Goal: Obtain resource: Download file/media

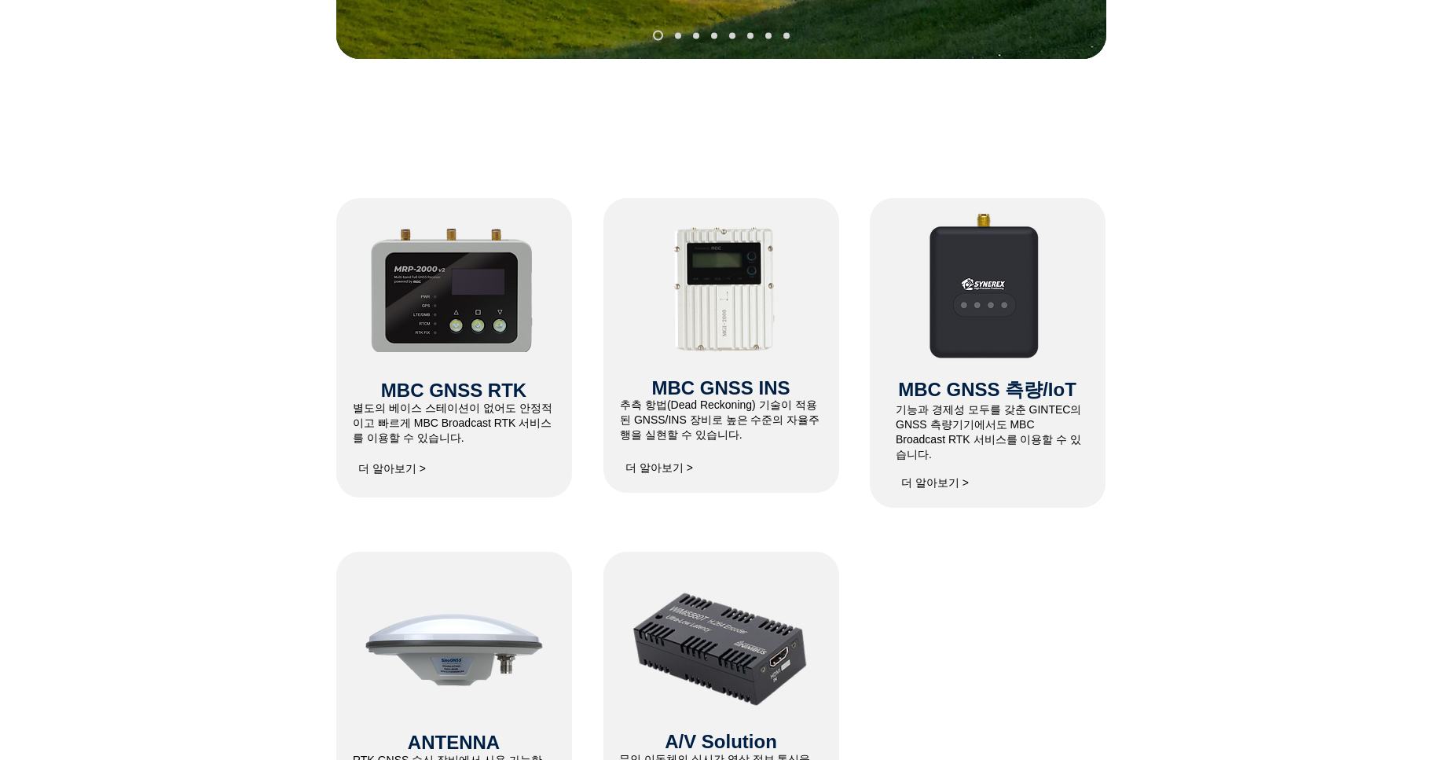
click at [486, 433] on p "​별도의 베이스 스테이션이 없어도 안정적이고 빠르게 MBC Broadcast RTK 서비스를 이용할 수 있습니다. ​" at bounding box center [454, 423] width 202 height 45
click at [496, 405] on span "​별도의 베이스 스테이션이 없어도 안정적이고 빠르게 MBC Broadcast RTK 서비스를 이용할 수 있습니다." at bounding box center [453, 422] width 200 height 42
click at [495, 393] on span "MBC GNSS RTK" at bounding box center [453, 389] width 145 height 21
click at [457, 299] on img at bounding box center [452, 288] width 167 height 128
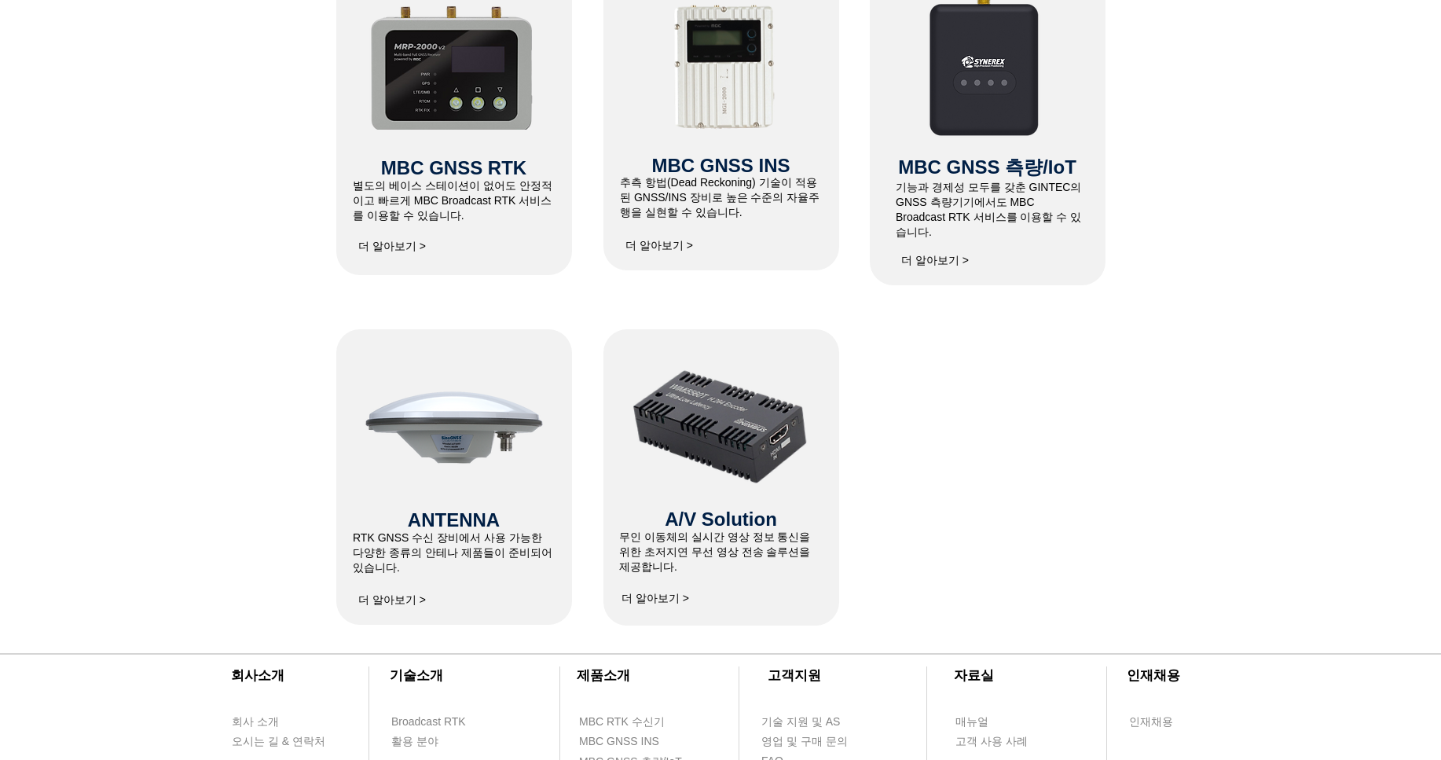
scroll to position [471, 0]
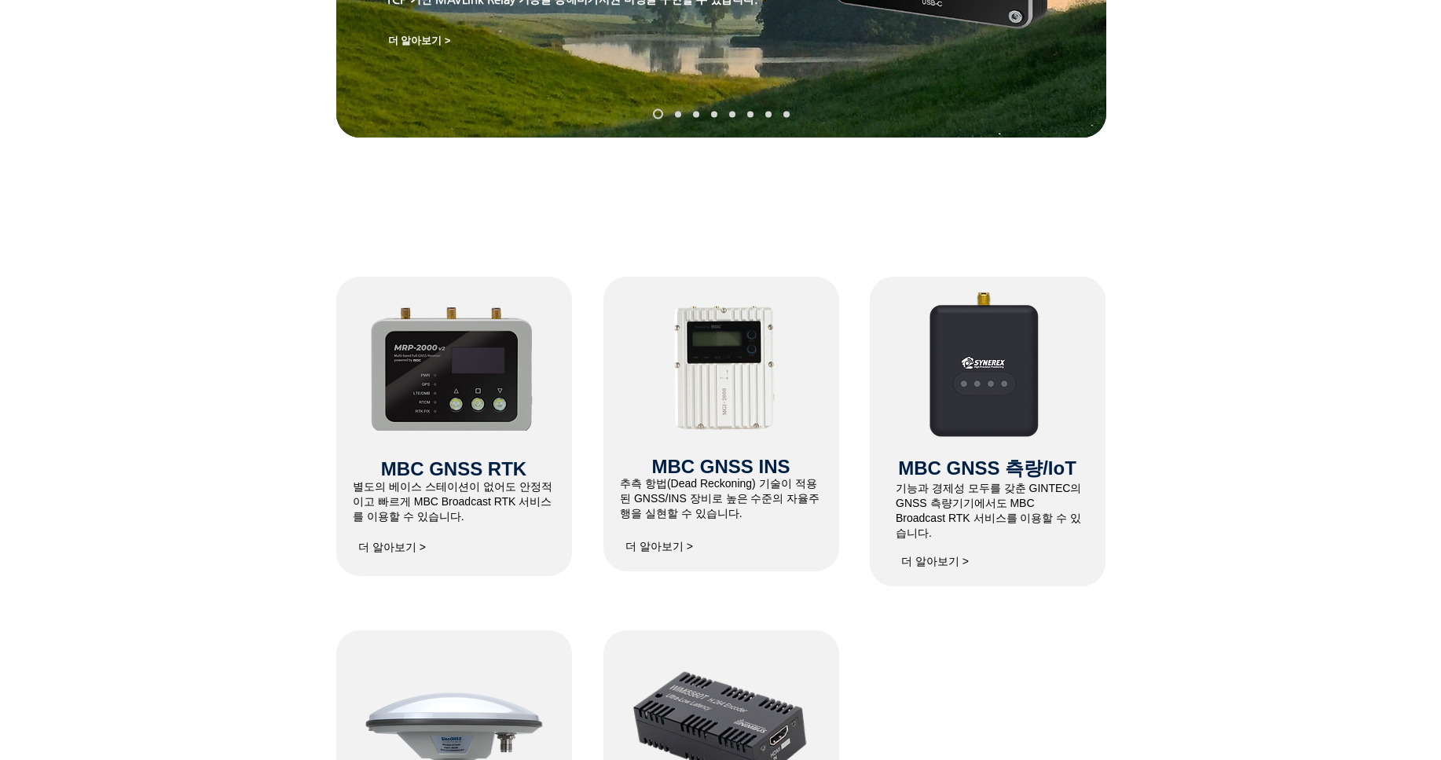
click at [488, 354] on img at bounding box center [452, 366] width 167 height 128
click at [405, 474] on span "MBC GNSS RTK" at bounding box center [453, 468] width 145 height 21
click at [377, 550] on span "더 알아보기 >" at bounding box center [392, 547] width 68 height 14
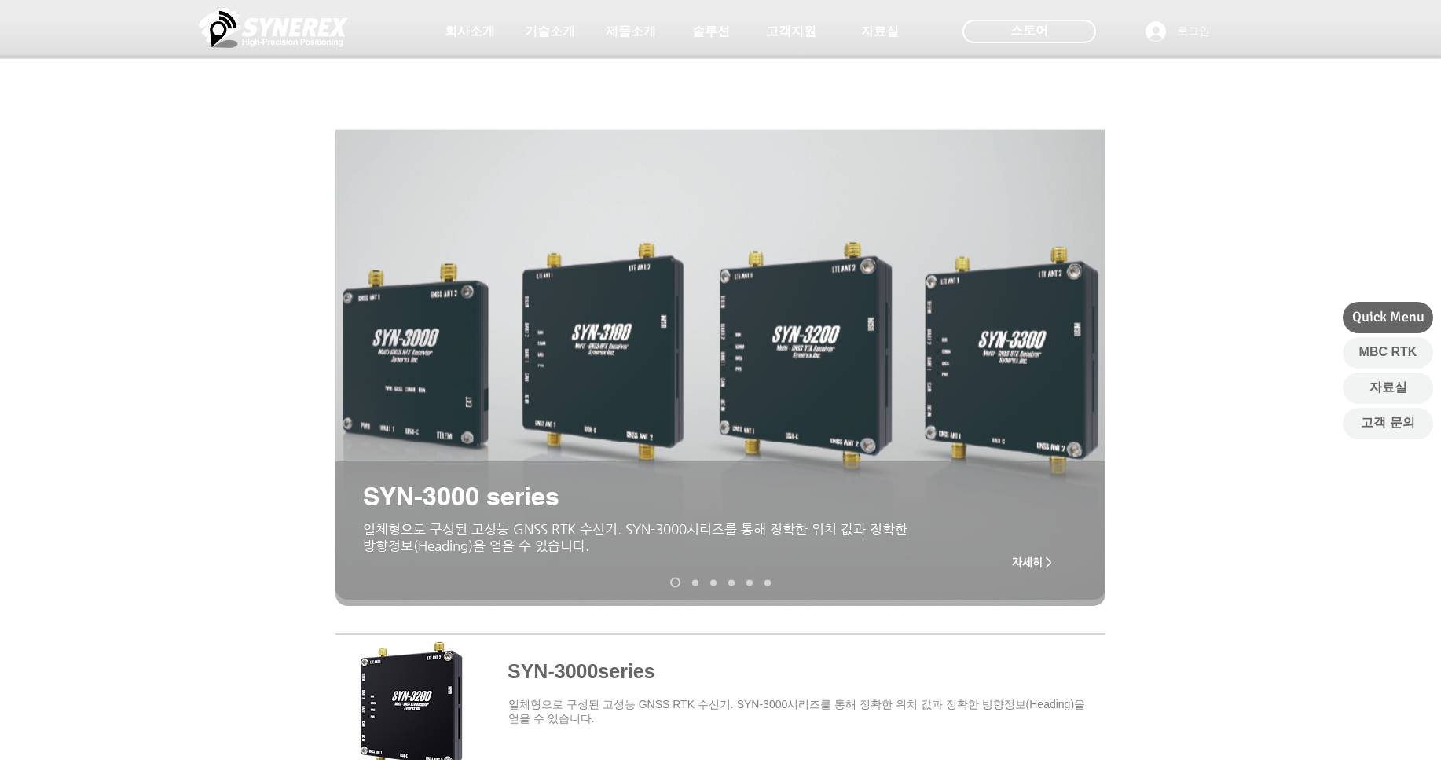
scroll to position [471, 0]
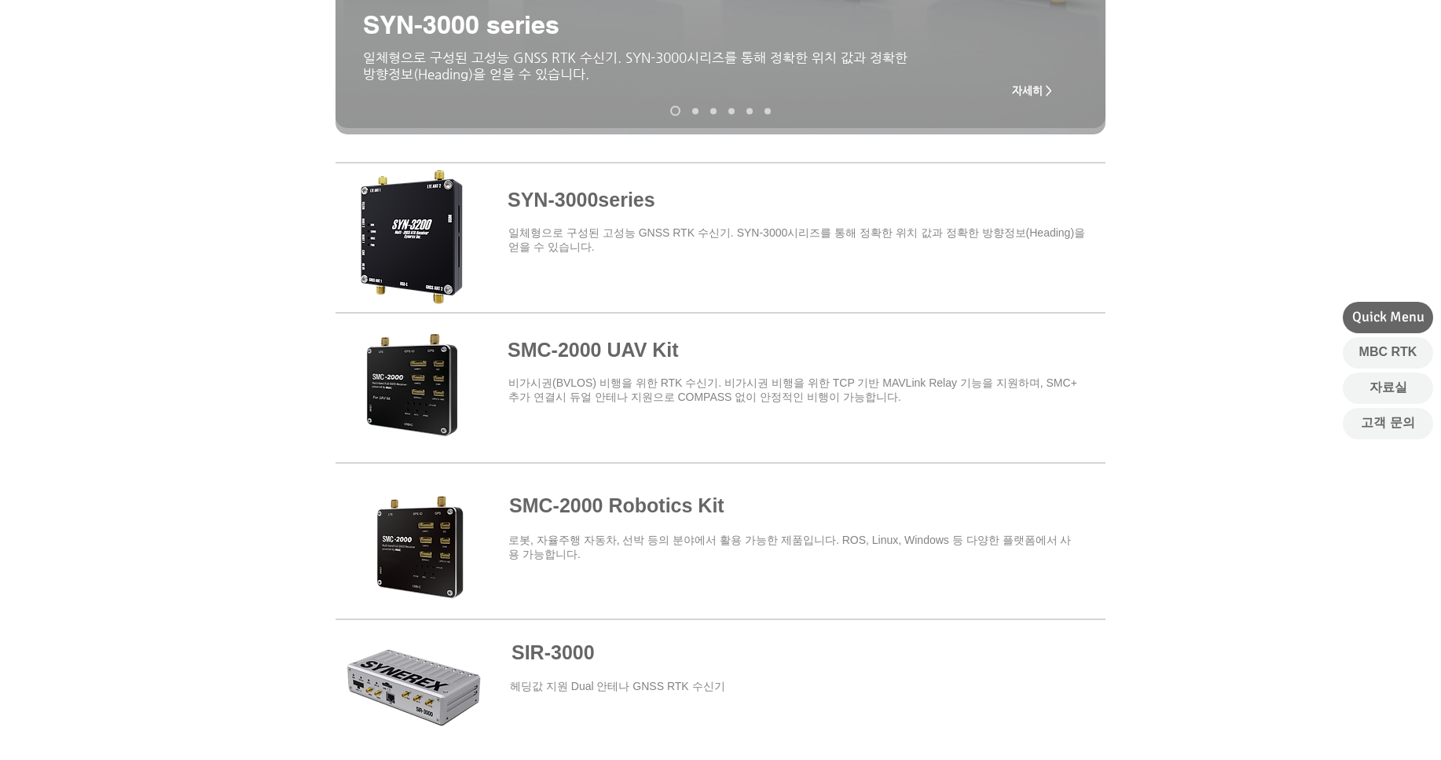
click at [419, 205] on span at bounding box center [720, 234] width 770 height 137
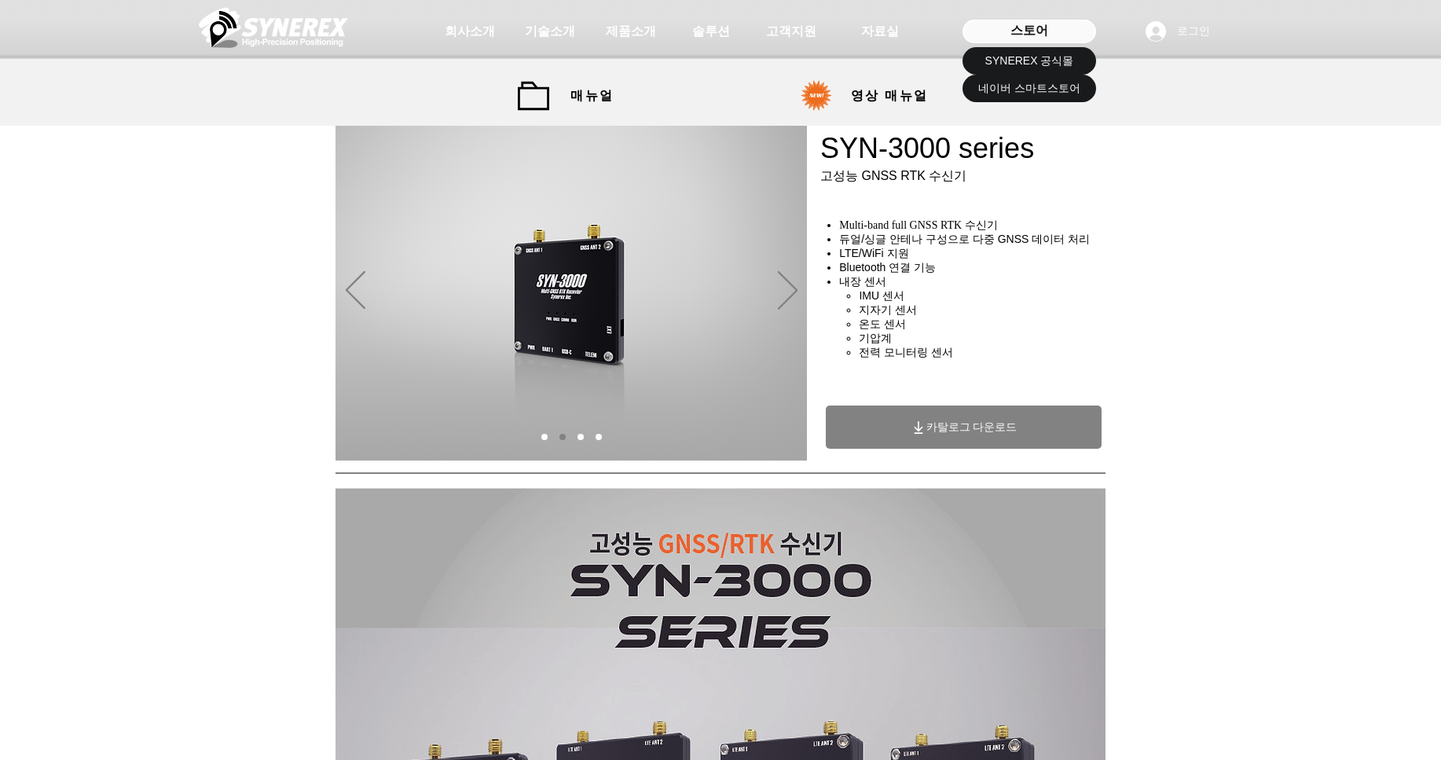
click at [1056, 24] on div "스토어" at bounding box center [1029, 32] width 134 height 24
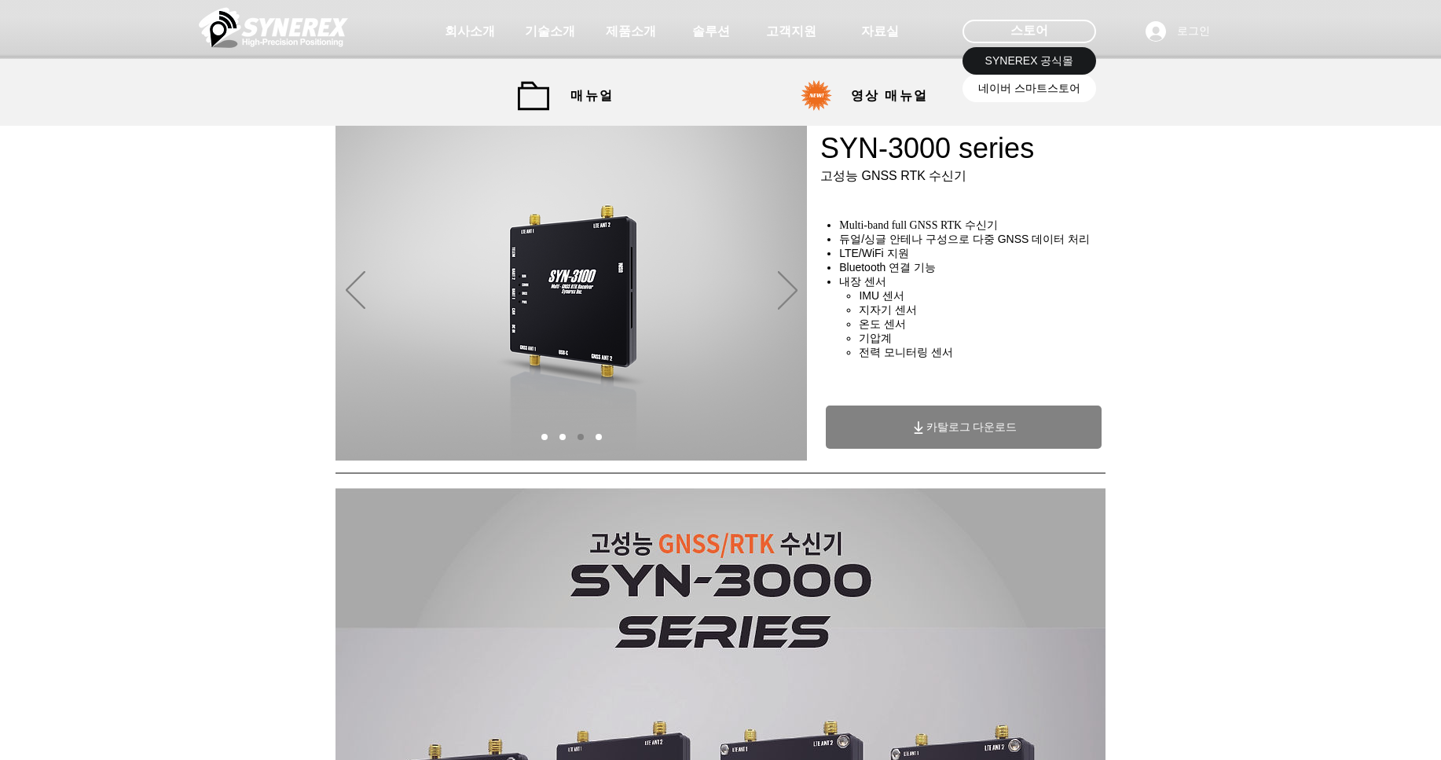
click at [1049, 90] on span "네이버 스마트스토어" at bounding box center [1029, 89] width 102 height 16
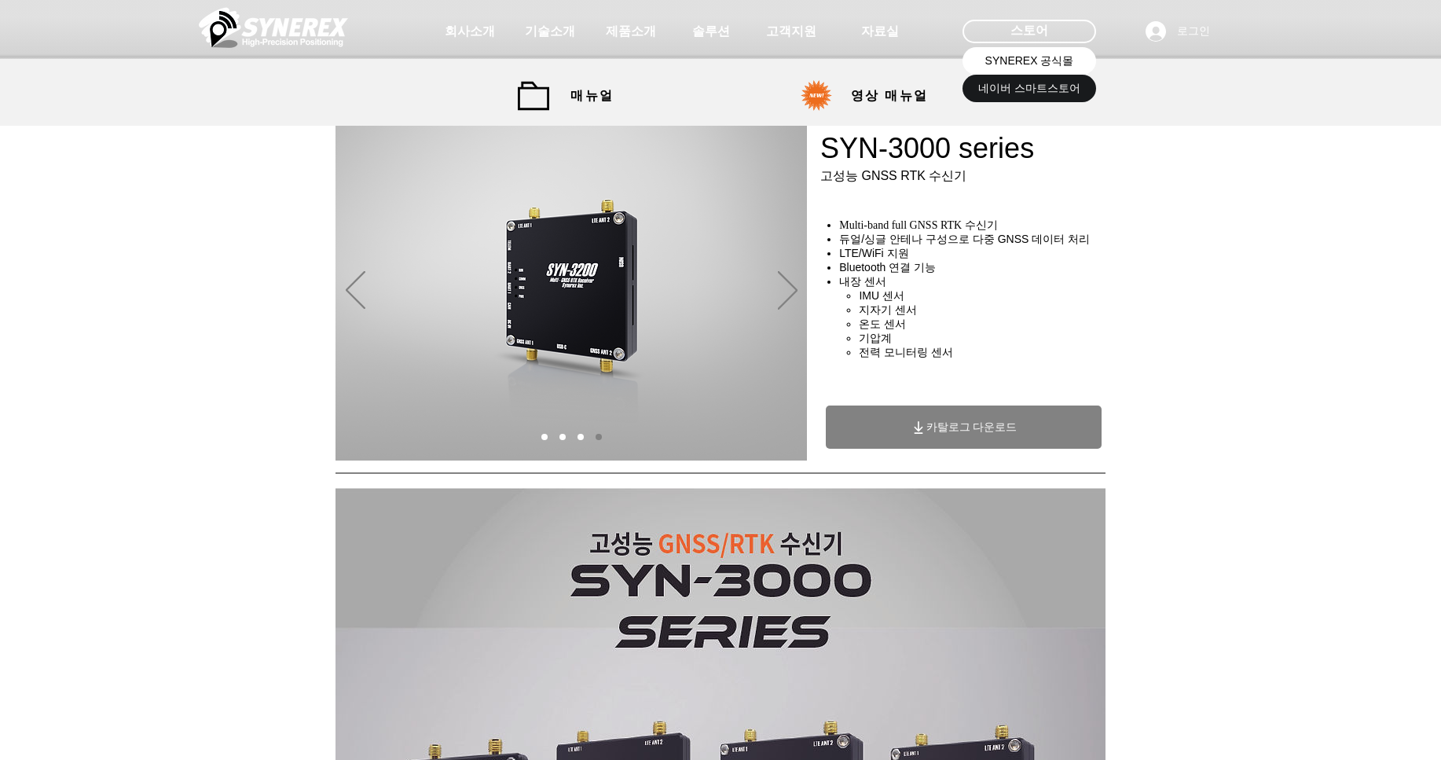
click at [1013, 64] on span "SYNEREX 공식몰" at bounding box center [1029, 61] width 89 height 16
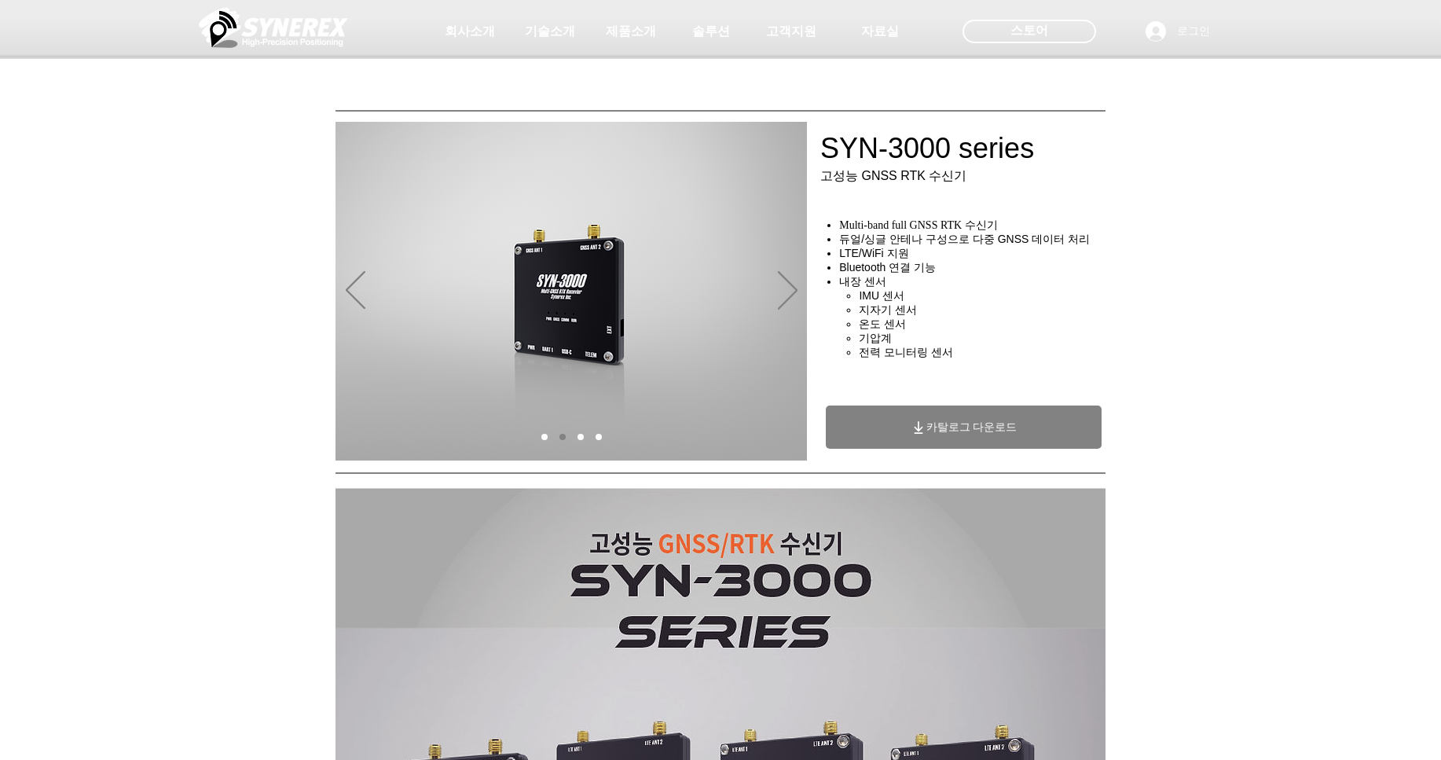
click at [1002, 423] on span "카탈로그 다운로드" at bounding box center [964, 426] width 276 height 43
